Goal: Transaction & Acquisition: Purchase product/service

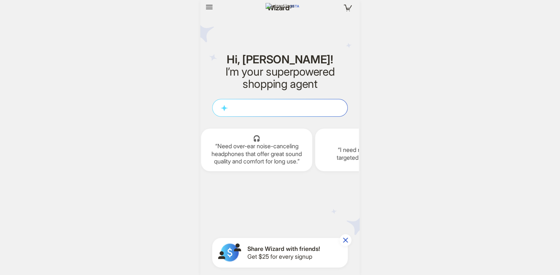
scroll to position [1241, 0]
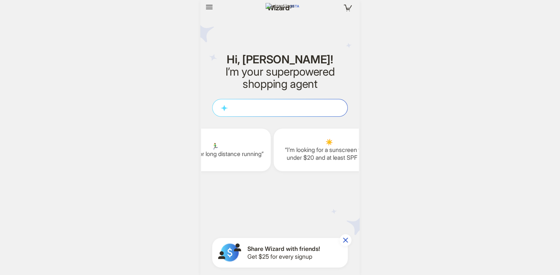
click at [348, 241] on icon "button" at bounding box center [345, 240] width 9 height 9
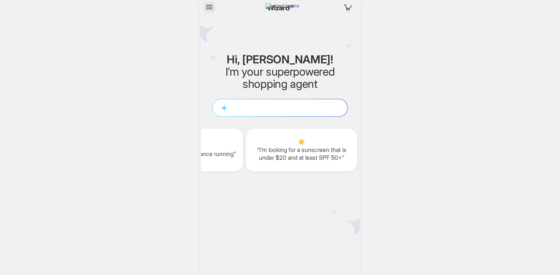
click at [206, 10] on icon "button" at bounding box center [209, 7] width 9 height 9
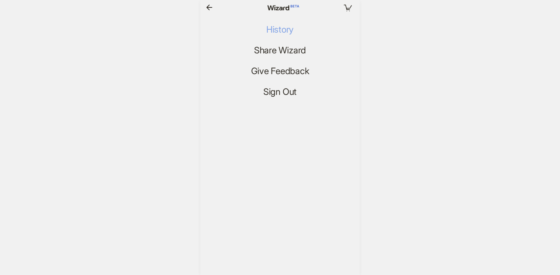
click at [277, 28] on span "History" at bounding box center [279, 29] width 27 height 11
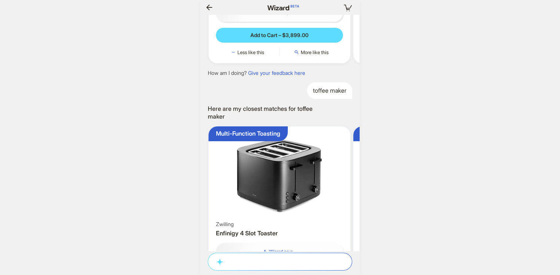
scroll to position [831, 0]
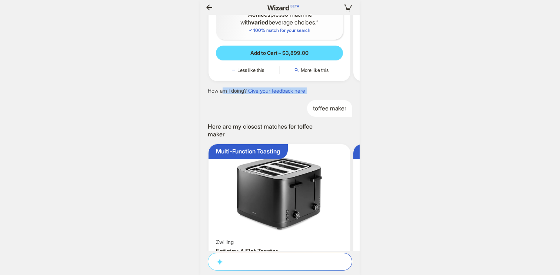
drag, startPoint x: 225, startPoint y: 137, endPoint x: 291, endPoint y: 150, distance: 68.0
click at [292, 150] on div "How about now? Your account has been permanently disabled and you can no longer…" at bounding box center [280, 133] width 159 height 236
click at [287, 117] on div "toffee maker" at bounding box center [280, 108] width 159 height 17
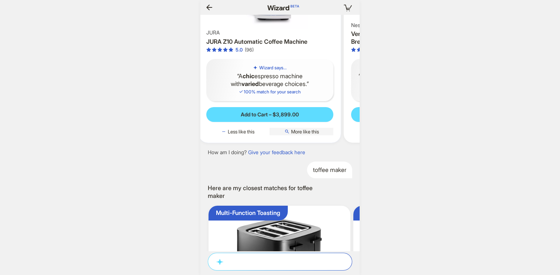
scroll to position [0, 1159]
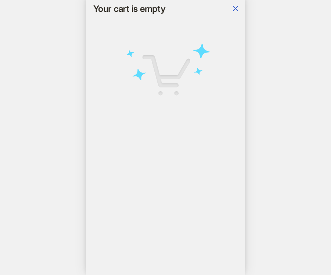
scroll to position [0, 1162]
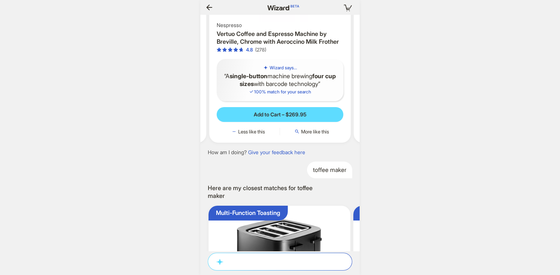
scroll to position [0, 1186]
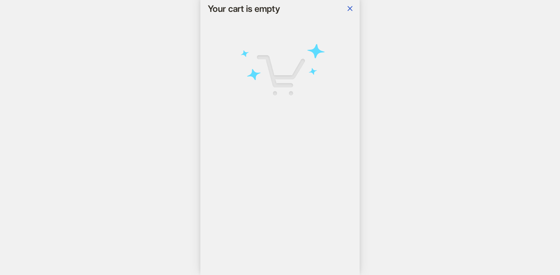
scroll to position [0, 1282]
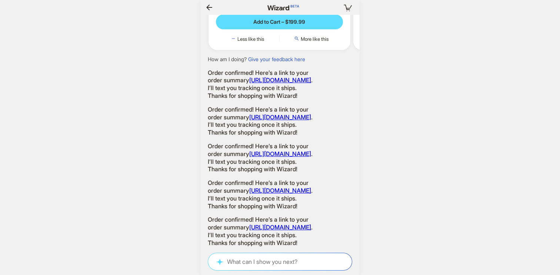
scroll to position [0, 943]
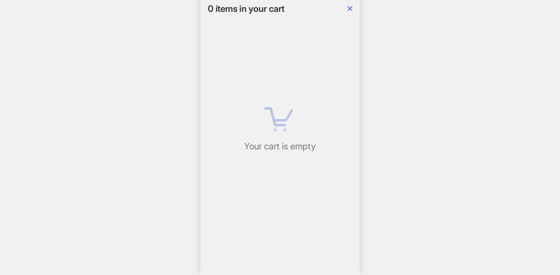
scroll to position [0, 144]
click at [349, 7] on icon "button" at bounding box center [350, 8] width 5 height 5
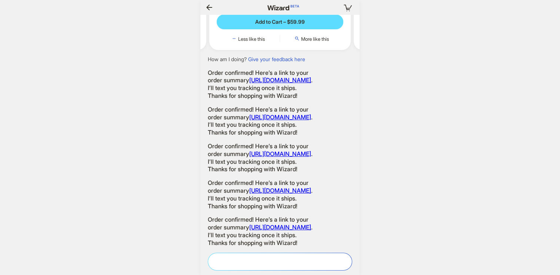
click at [278, 259] on textarea at bounding box center [280, 262] width 144 height 8
click at [393, 188] on div "0 items in your cart Hi, ryan! I’m your superpowered shopping agent What are yo…" at bounding box center [280, 137] width 560 height 275
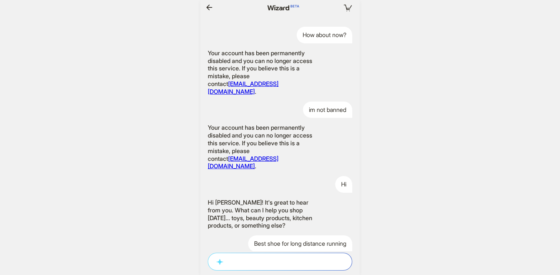
scroll to position [0, 144]
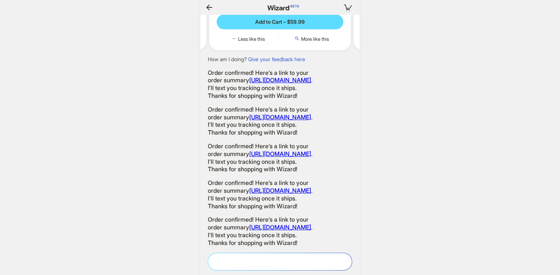
click at [299, 263] on textarea at bounding box center [280, 262] width 144 height 8
type textarea "*"
type textarea "**"
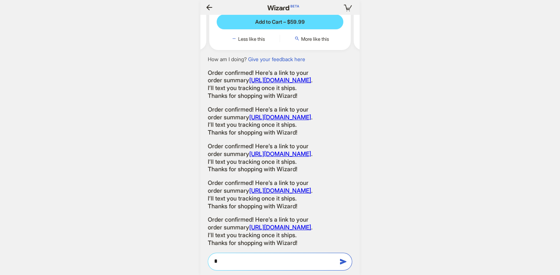
type textarea "**"
type textarea "***"
type textarea "****"
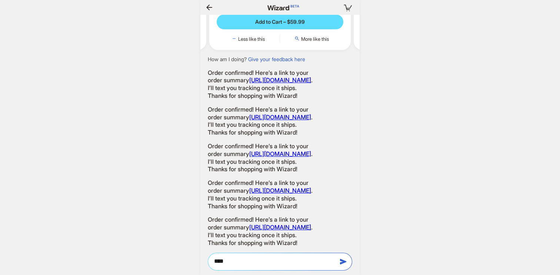
type textarea "*****"
type textarea "******"
type textarea "*"
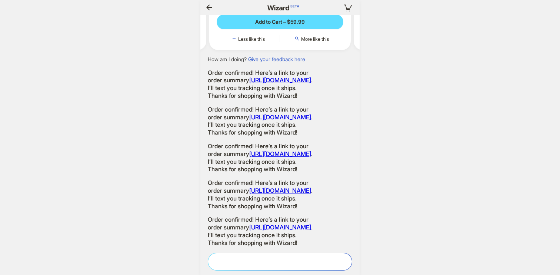
type textarea "*"
type textarea "**"
type textarea "***"
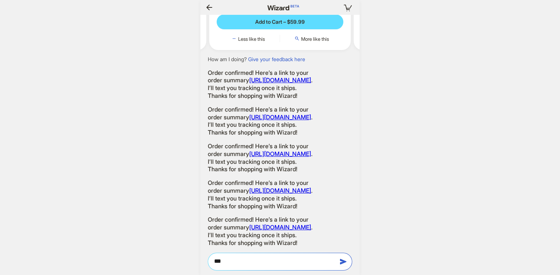
type textarea "****"
type textarea "*****"
type textarea "******"
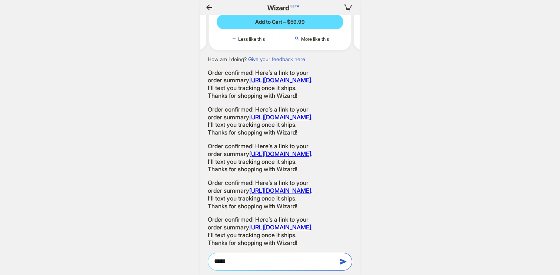
type textarea "******"
type textarea "********"
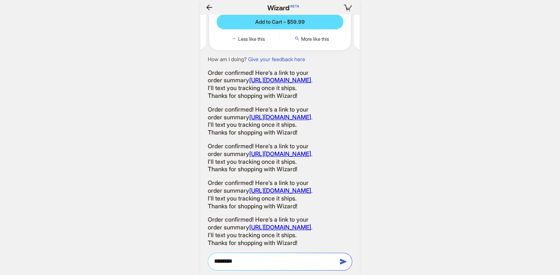
type textarea "*********"
type textarea "**********"
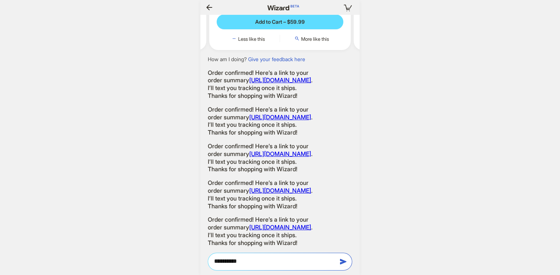
type textarea "**********"
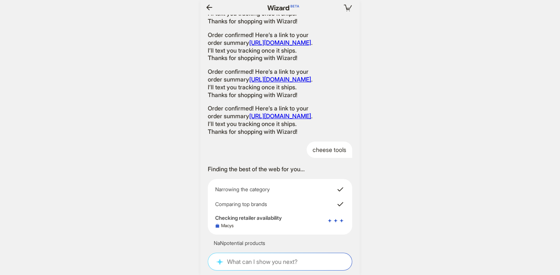
scroll to position [0, 0]
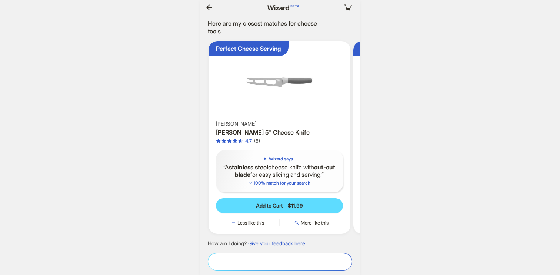
click at [253, 262] on textarea at bounding box center [280, 262] width 144 height 8
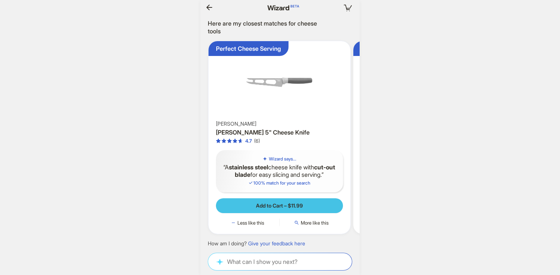
click at [283, 205] on span "Add to Cart – $11.99" at bounding box center [279, 205] width 47 height 7
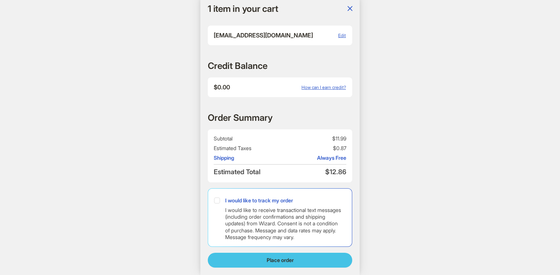
click at [308, 261] on button "Place order" at bounding box center [280, 260] width 145 height 15
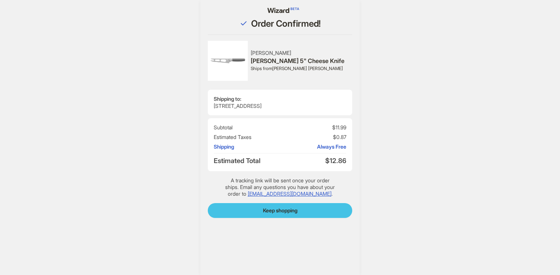
click at [293, 212] on span "Keep shopping" at bounding box center [280, 210] width 34 height 7
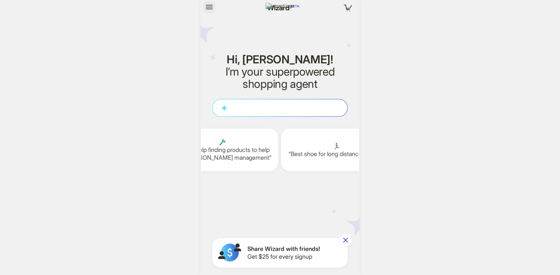
click at [206, 11] on icon "button" at bounding box center [209, 7] width 9 height 9
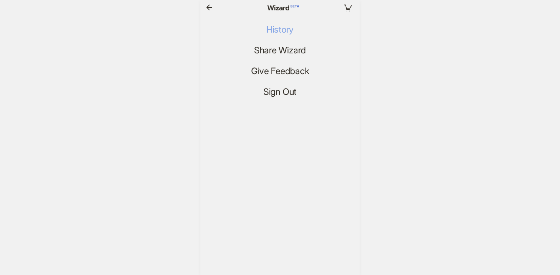
click at [266, 31] on span "History" at bounding box center [279, 29] width 27 height 11
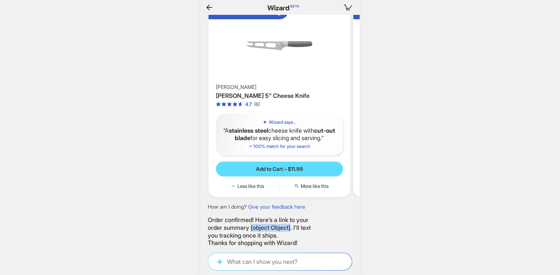
drag, startPoint x: 252, startPoint y: 211, endPoint x: 295, endPoint y: 211, distance: 42.6
click at [295, 216] on div "Order confirmed! Here’s a link to your order summary [object Object]. I’ll text…" at bounding box center [263, 231] width 111 height 31
click at [299, 231] on div "Order confirmed! Here’s a link to your order summary [object Object]. I’ll text…" at bounding box center [263, 231] width 111 height 31
drag, startPoint x: 294, startPoint y: 212, endPoint x: 252, endPoint y: 211, distance: 41.5
click at [252, 216] on div "Order confirmed! Here’s a link to your order summary [object Object]. I’ll text…" at bounding box center [263, 231] width 111 height 31
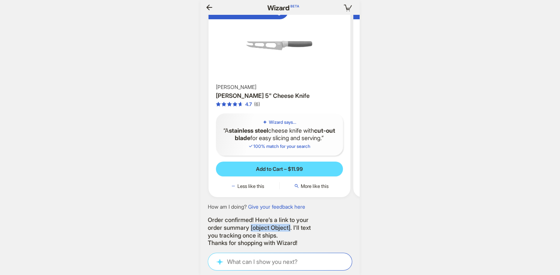
copy div "[object Object]"
click at [279, 216] on div "Order confirmed! Here’s a link to your order summary [object Object]. I’ll text…" at bounding box center [263, 231] width 111 height 31
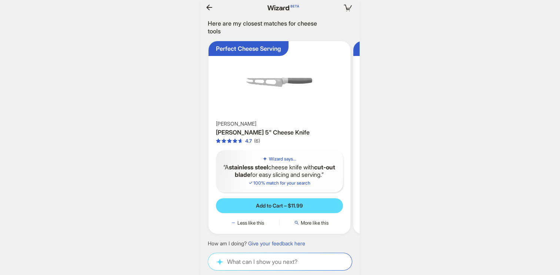
scroll to position [0, 988]
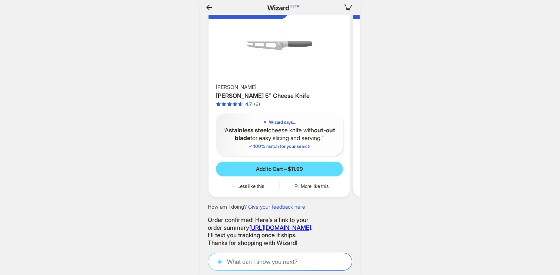
scroll to position [0, 1143]
click at [249, 216] on div "Order confirmed! Here’s a link to your order summary [URL][DOMAIN_NAME] . I’ll …" at bounding box center [263, 231] width 111 height 31
click at [249, 224] on link "[URL][DOMAIN_NAME]" at bounding box center [280, 227] width 62 height 7
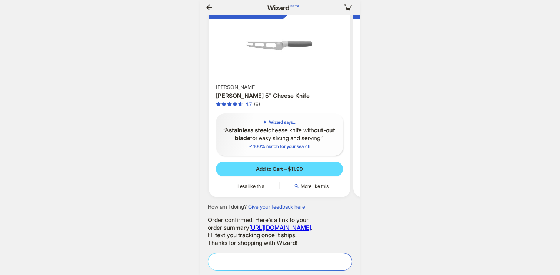
click at [267, 261] on textarea at bounding box center [280, 262] width 144 height 8
click at [289, 240] on div "Order confirmed! Here’s a link to your order summary [URL][DOMAIN_NAME] . I’ll …" at bounding box center [263, 231] width 111 height 31
click at [344, 3] on icon "button" at bounding box center [348, 7] width 13 height 13
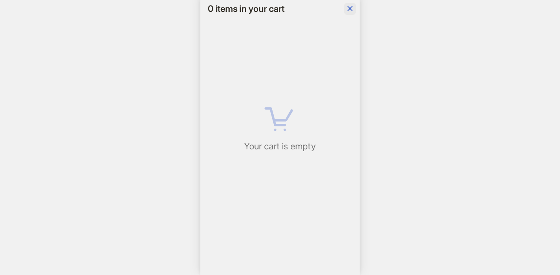
click at [349, 11] on icon "button" at bounding box center [350, 8] width 9 height 9
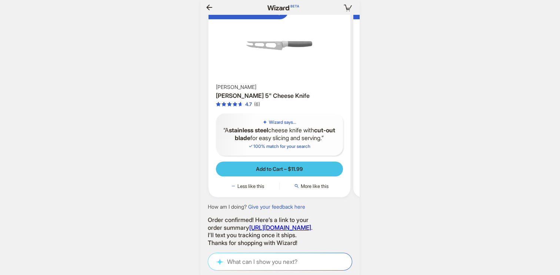
click at [276, 162] on button "Add to Cart – $11.99" at bounding box center [279, 169] width 127 height 15
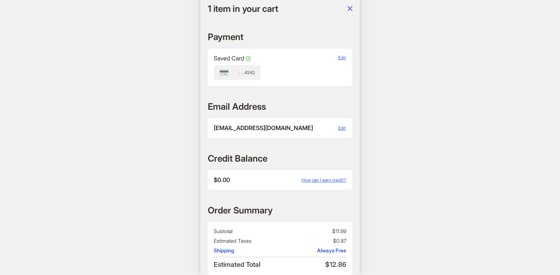
scroll to position [302, 0]
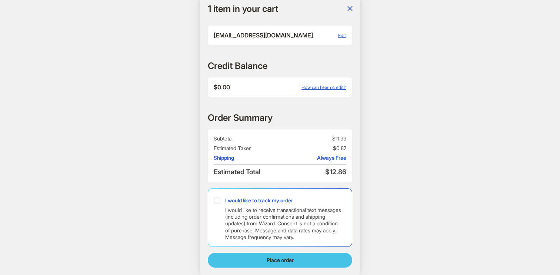
click at [283, 257] on span "Place order" at bounding box center [280, 260] width 27 height 7
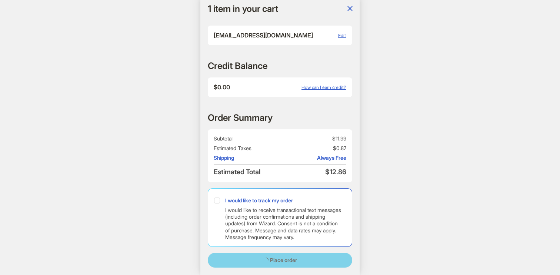
scroll to position [0, 1065]
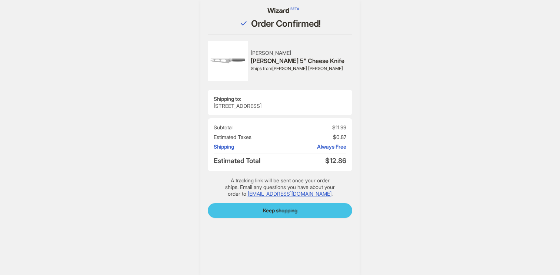
scroll to position [1467, 0]
click at [282, 208] on span "Keep shopping" at bounding box center [280, 210] width 34 height 7
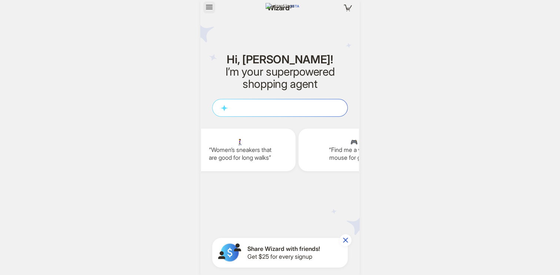
click at [209, 4] on icon "button" at bounding box center [209, 7] width 9 height 9
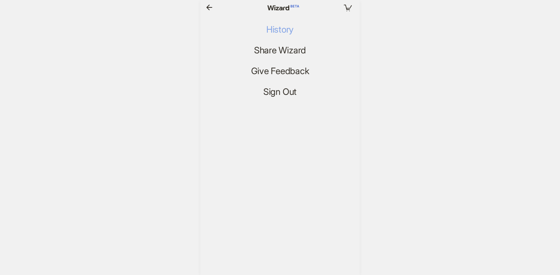
click at [278, 32] on span "History" at bounding box center [279, 29] width 27 height 11
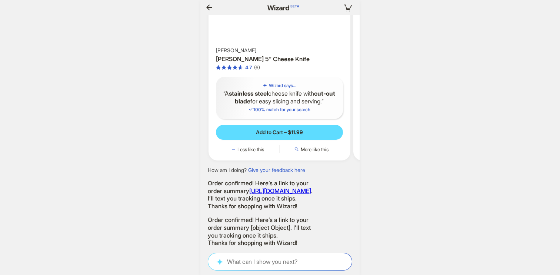
click at [268, 216] on div "Order confirmed! Here’s a link to your order summary [object Object]. I’ll text…" at bounding box center [263, 231] width 111 height 31
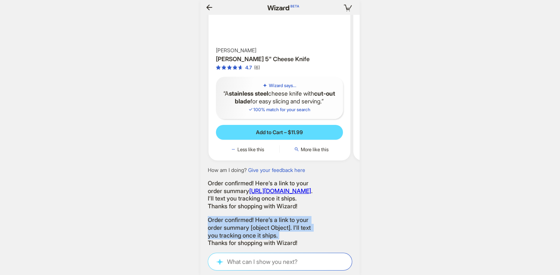
click at [268, 216] on div "Order confirmed! Here’s a link to your order summary [object Object]. I’ll text…" at bounding box center [263, 231] width 111 height 31
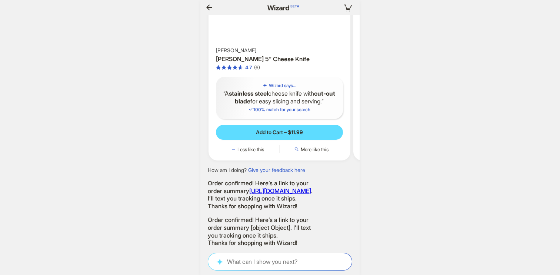
click at [268, 226] on div "Order confirmed! Here’s a link to your order summary [object Object]. I’ll text…" at bounding box center [263, 231] width 111 height 31
click at [276, 251] on div "Hi Hi [PERSON_NAME]! It's great to hear from you. What can I help you shop [DAT…" at bounding box center [280, 145] width 159 height 260
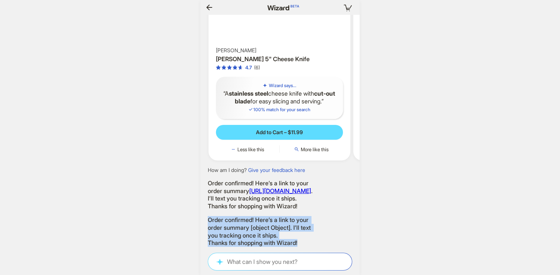
drag, startPoint x: 310, startPoint y: 234, endPoint x: 208, endPoint y: 229, distance: 102.4
click at [207, 228] on div "Order confirmed! Here’s a link to your order summary [URL][DOMAIN_NAME] . I’ll …" at bounding box center [280, 231] width 159 height 31
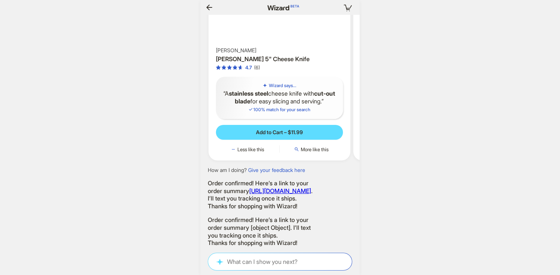
click at [243, 231] on div "Order confirmed! Here’s a link to your order summary [object Object]. I’ll text…" at bounding box center [263, 231] width 111 height 31
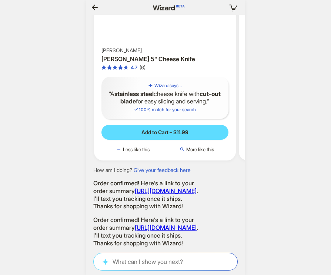
scroll to position [0, 1235]
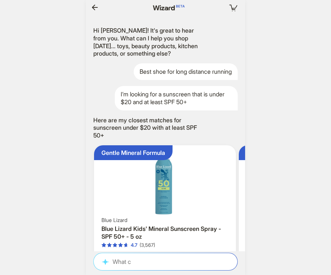
scroll to position [1444, 0]
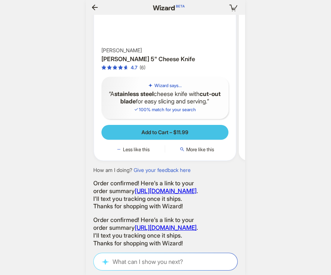
click at [176, 125] on button "Add to Cart – $11.99" at bounding box center [165, 132] width 127 height 15
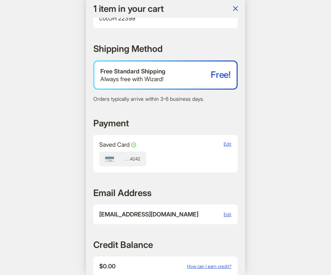
scroll to position [302, 0]
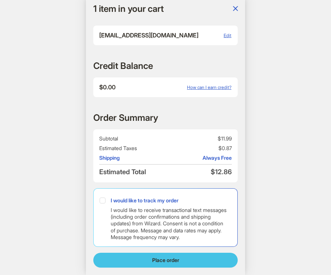
click at [191, 254] on button "Place order" at bounding box center [165, 260] width 145 height 15
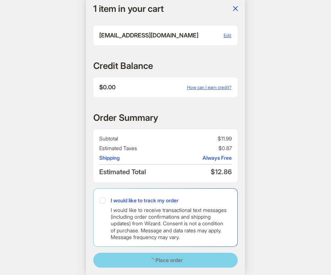
scroll to position [0, 0]
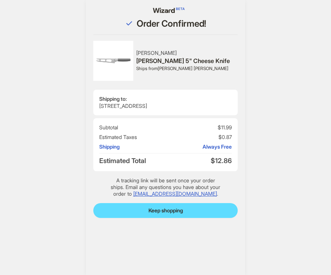
scroll to position [1496, 0]
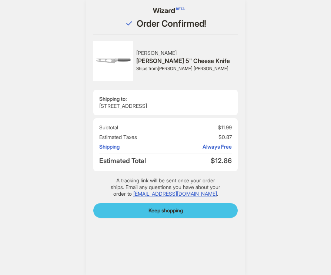
click at [179, 213] on span "Keep shopping" at bounding box center [166, 210] width 34 height 7
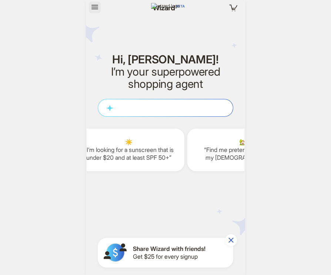
click at [95, 13] on button "button" at bounding box center [95, 7] width 12 height 12
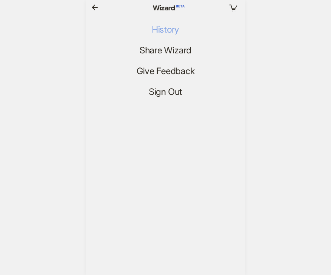
click at [159, 26] on span "History" at bounding box center [165, 29] width 27 height 11
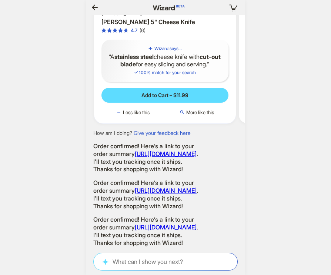
scroll to position [0, 1354]
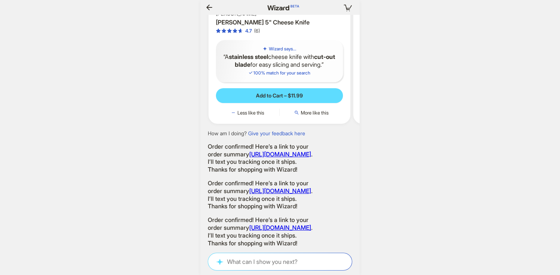
scroll to position [1355, 0]
click at [285, 99] on span "Add to Cart – $11.99" at bounding box center [279, 95] width 47 height 7
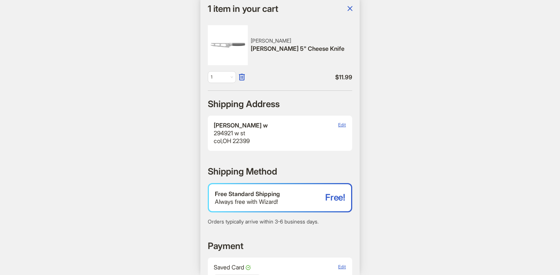
scroll to position [39, 0]
click at [349, 10] on icon "button" at bounding box center [350, 8] width 9 height 9
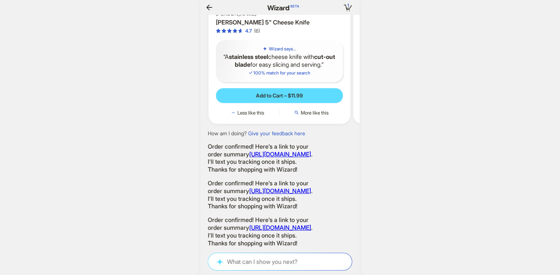
scroll to position [1383, 0]
click at [297, 103] on button "Add to Cart – $11.99" at bounding box center [279, 95] width 127 height 15
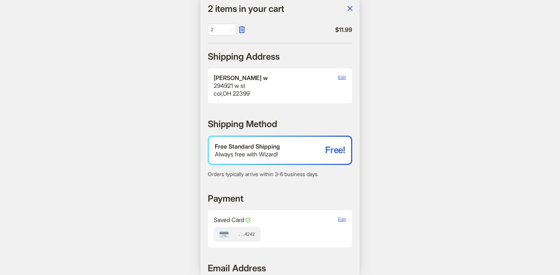
scroll to position [302, 0]
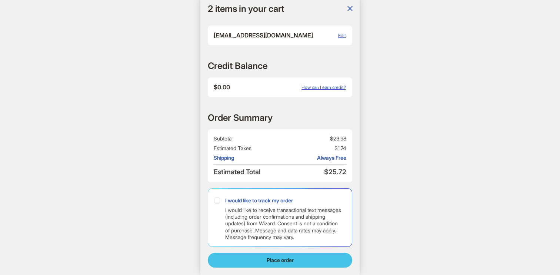
click at [315, 261] on button "Place order" at bounding box center [280, 260] width 145 height 15
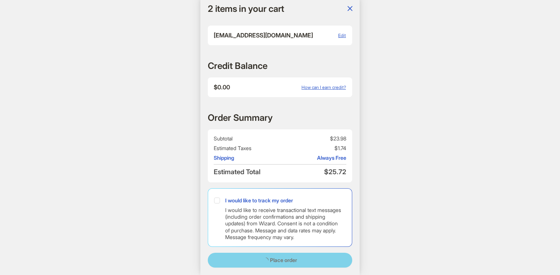
scroll to position [0, 1099]
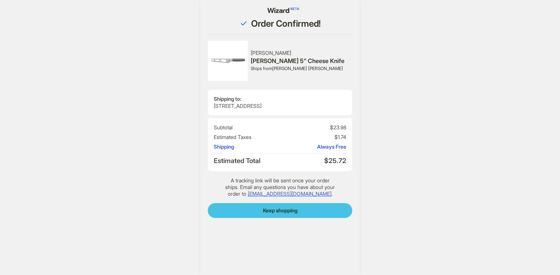
click at [281, 207] on button "Keep shopping" at bounding box center [280, 210] width 145 height 15
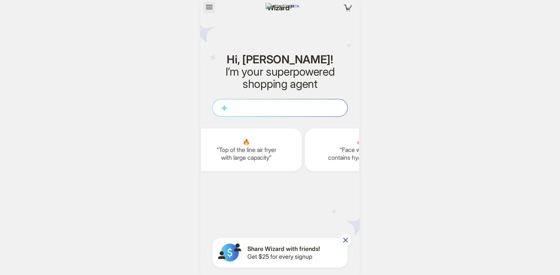
click at [208, 9] on icon "button" at bounding box center [209, 7] width 9 height 9
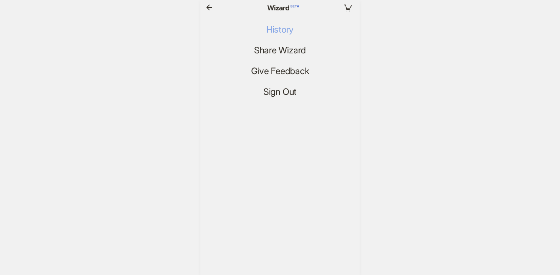
click at [273, 31] on span "History" at bounding box center [279, 29] width 27 height 11
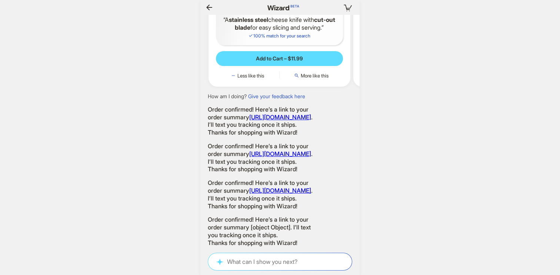
scroll to position [0, 1106]
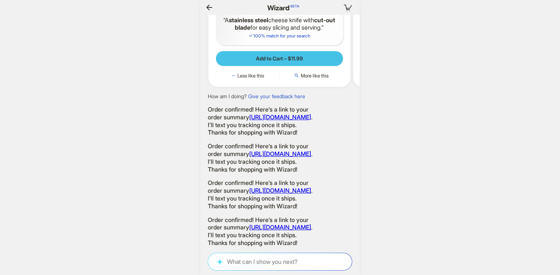
click at [279, 62] on span "Add to Cart – $11.99" at bounding box center [279, 58] width 47 height 7
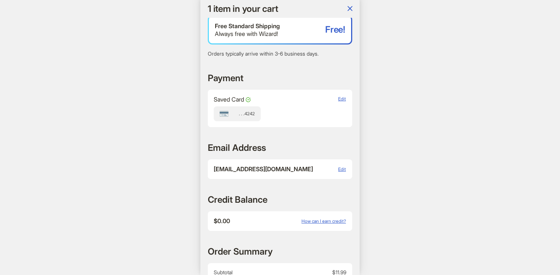
scroll to position [302, 0]
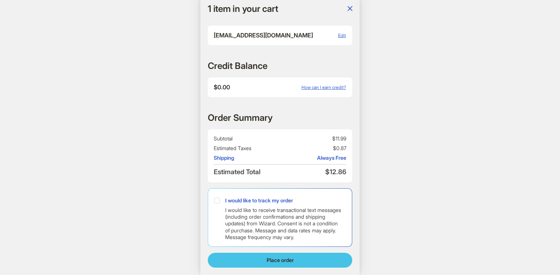
click at [302, 261] on button "Place order" at bounding box center [280, 260] width 145 height 15
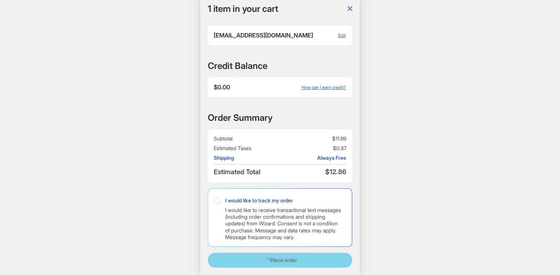
scroll to position [0, 1259]
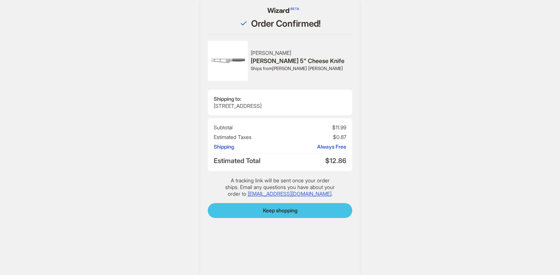
click at [288, 214] on button "Keep shopping" at bounding box center [280, 210] width 145 height 15
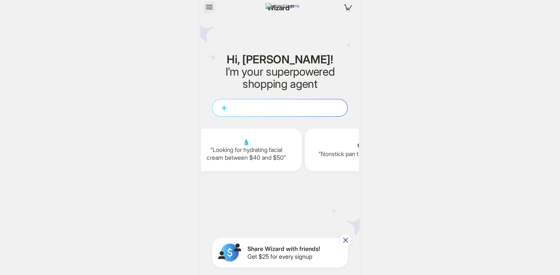
click at [210, 6] on icon "button" at bounding box center [209, 7] width 9 height 9
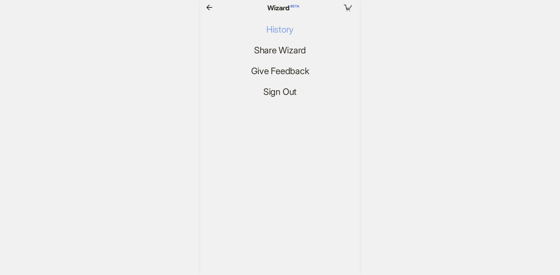
click at [278, 33] on span "History" at bounding box center [279, 29] width 27 height 11
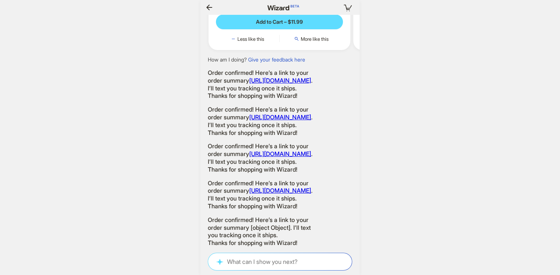
scroll to position [0, 1149]
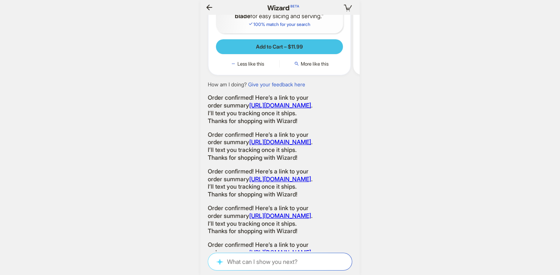
click at [295, 50] on span "Add to Cart – $11.99" at bounding box center [279, 46] width 47 height 7
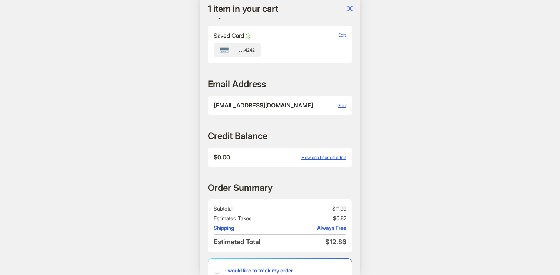
scroll to position [302, 0]
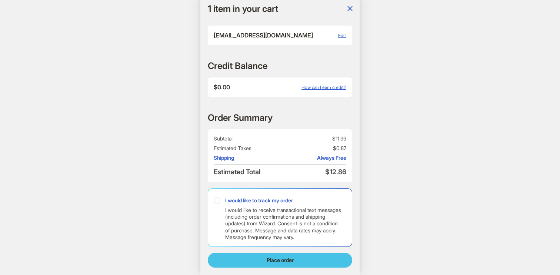
click at [311, 263] on button "Place order" at bounding box center [280, 260] width 145 height 15
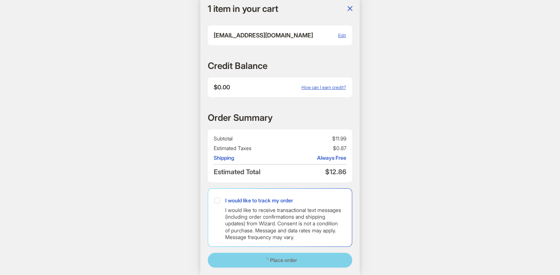
scroll to position [0, 0]
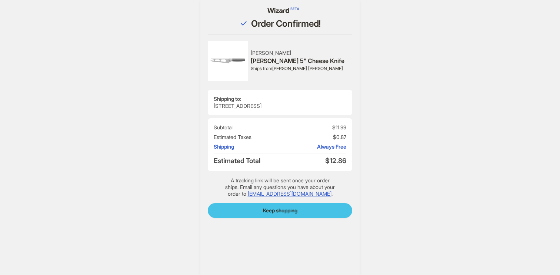
click at [287, 212] on span "Keep shopping" at bounding box center [280, 210] width 34 height 7
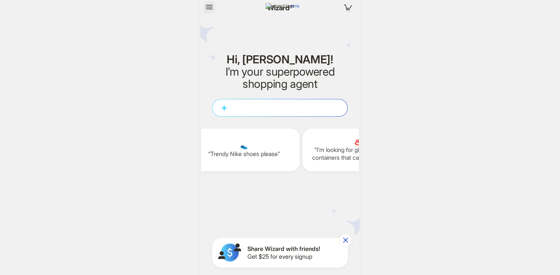
click at [211, 9] on icon "button" at bounding box center [209, 7] width 7 height 4
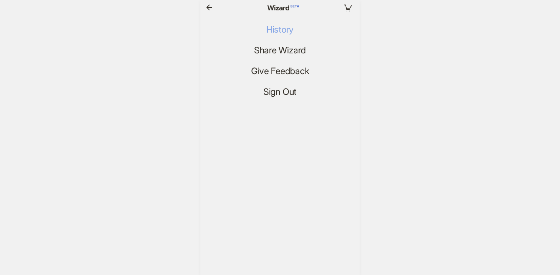
click at [272, 33] on span "History" at bounding box center [279, 29] width 27 height 11
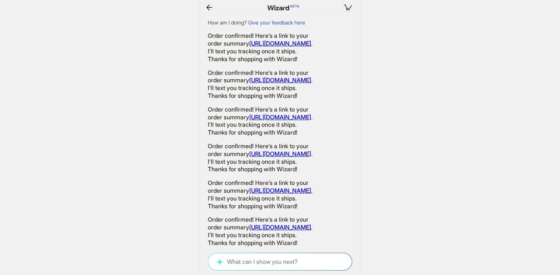
scroll to position [0, 1324]
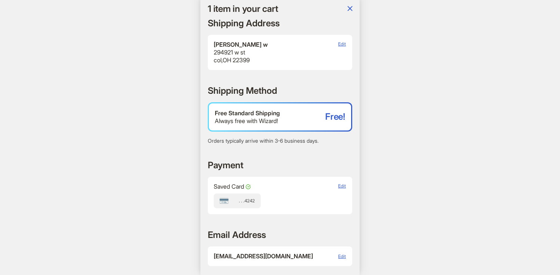
scroll to position [302, 0]
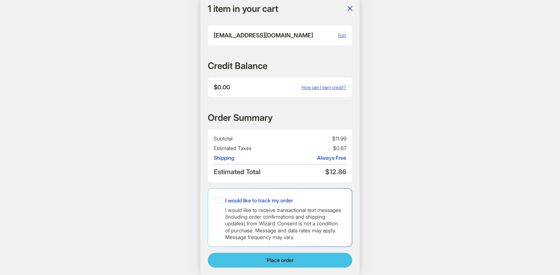
click at [279, 254] on button "Place order" at bounding box center [280, 260] width 145 height 15
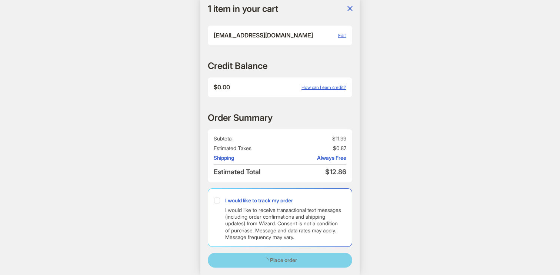
scroll to position [0, 1028]
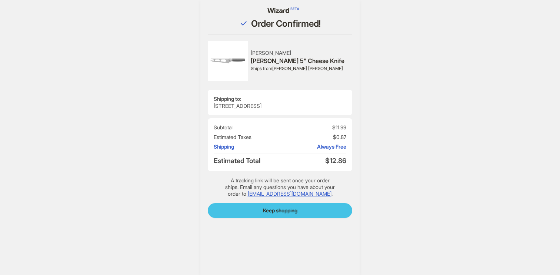
click at [266, 210] on span "Keep shopping" at bounding box center [280, 210] width 34 height 7
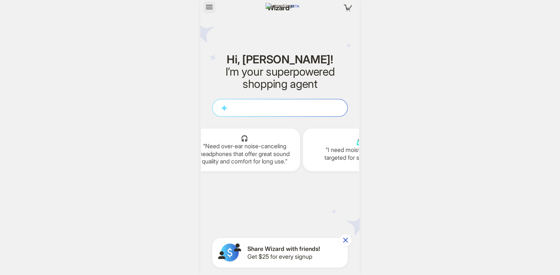
click at [210, 10] on icon "button" at bounding box center [209, 7] width 9 height 9
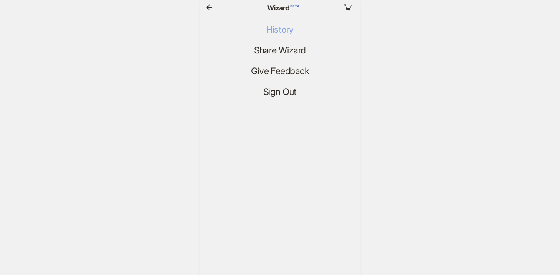
click at [270, 32] on span "History" at bounding box center [279, 29] width 27 height 11
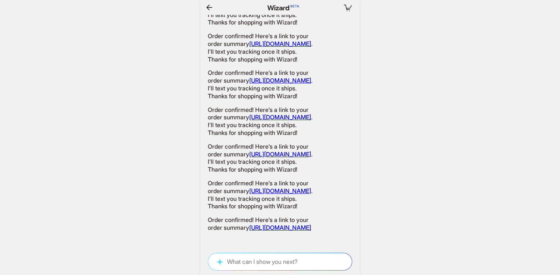
click at [265, 224] on link "https://app.dev.wizard.com/order-confirmation/" at bounding box center [280, 227] width 62 height 7
click at [250, 226] on link "[URL][DOMAIN_NAME]" at bounding box center [280, 227] width 62 height 7
